Goal: Information Seeking & Learning: Learn about a topic

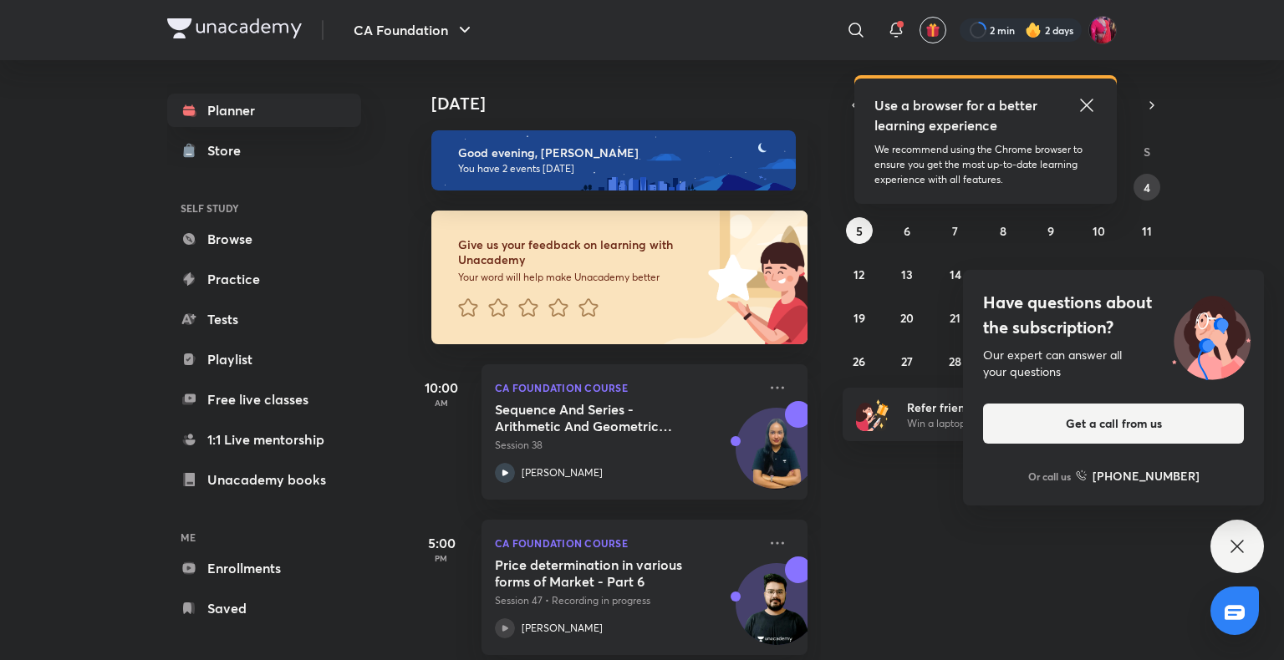
click at [1141, 192] on button "4" at bounding box center [1147, 187] width 27 height 27
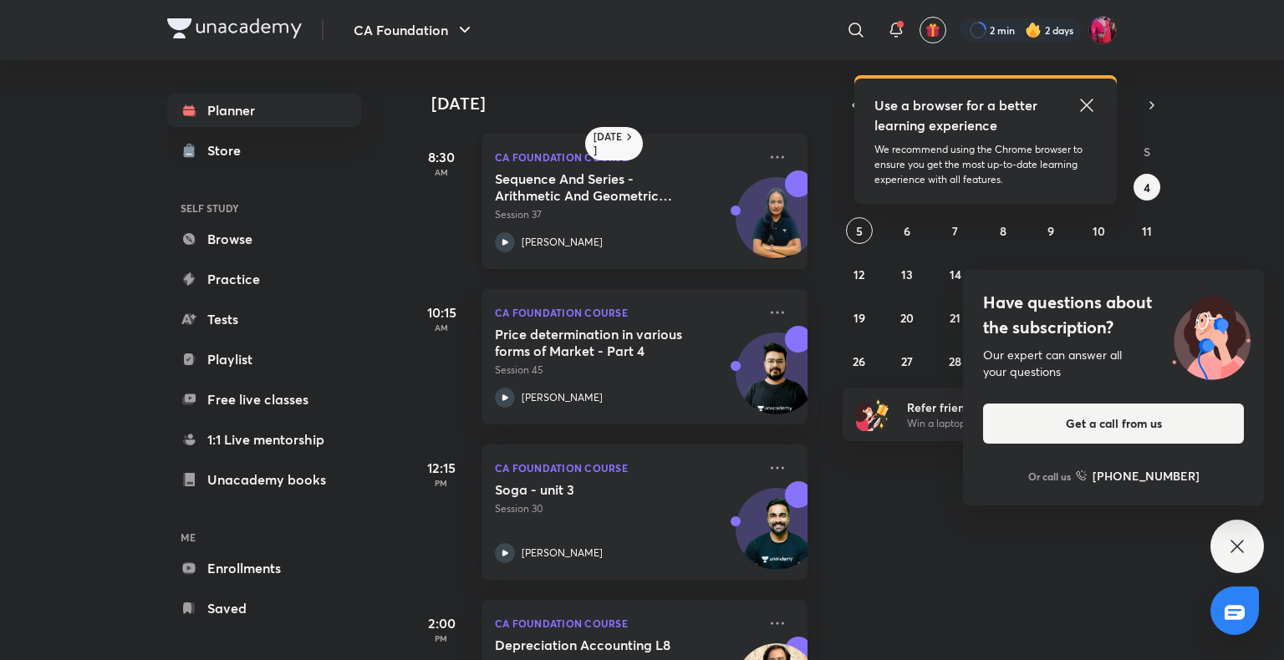
click at [505, 246] on icon at bounding box center [505, 242] width 20 height 20
